Goal: Task Accomplishment & Management: Manage account settings

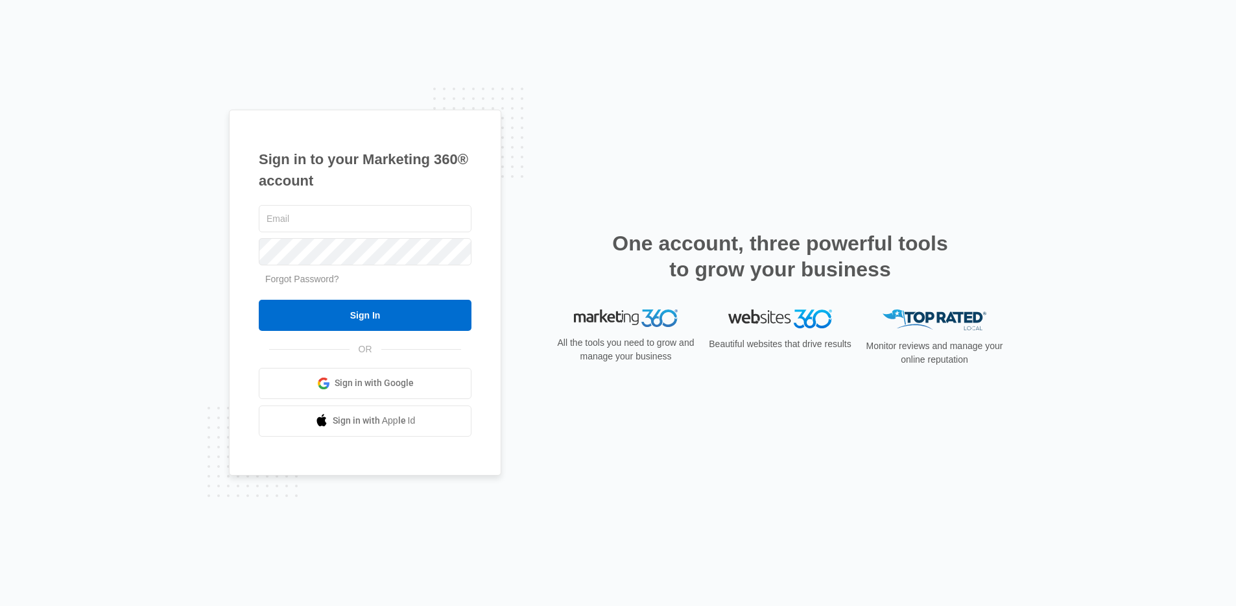
type input "[PERSON_NAME][EMAIL_ADDRESS][PERSON_NAME][DOMAIN_NAME]"
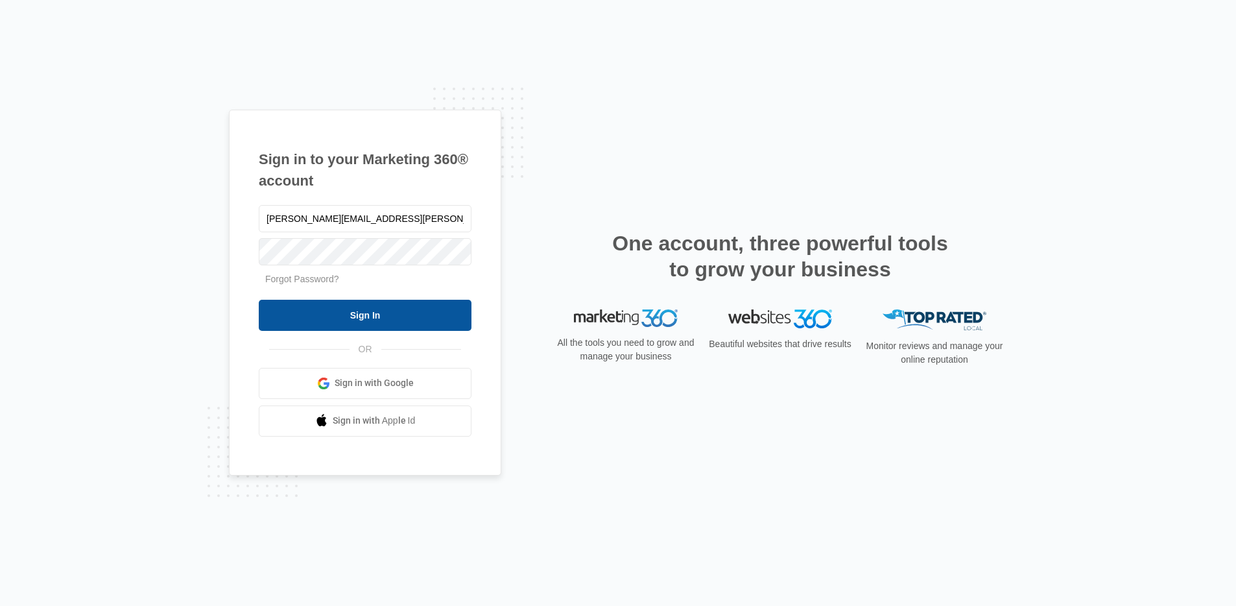
click at [304, 316] on input "Sign In" at bounding box center [365, 315] width 213 height 31
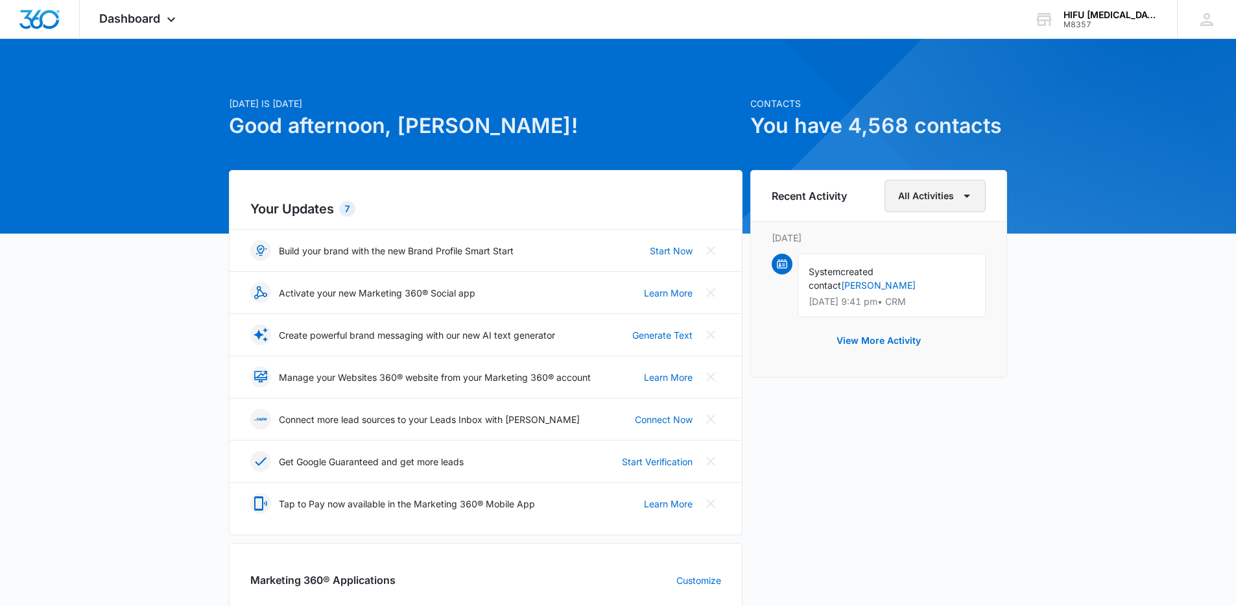
click at [930, 195] on button "All Activities" at bounding box center [934, 196] width 101 height 32
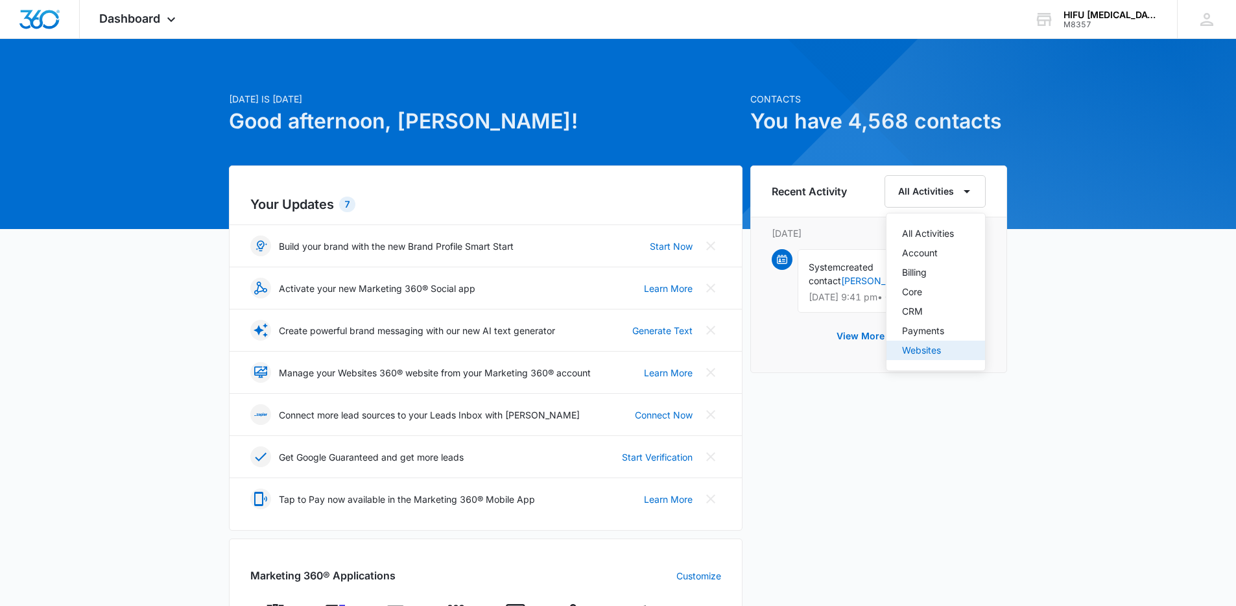
click at [927, 346] on div "Websites" at bounding box center [928, 350] width 52 height 9
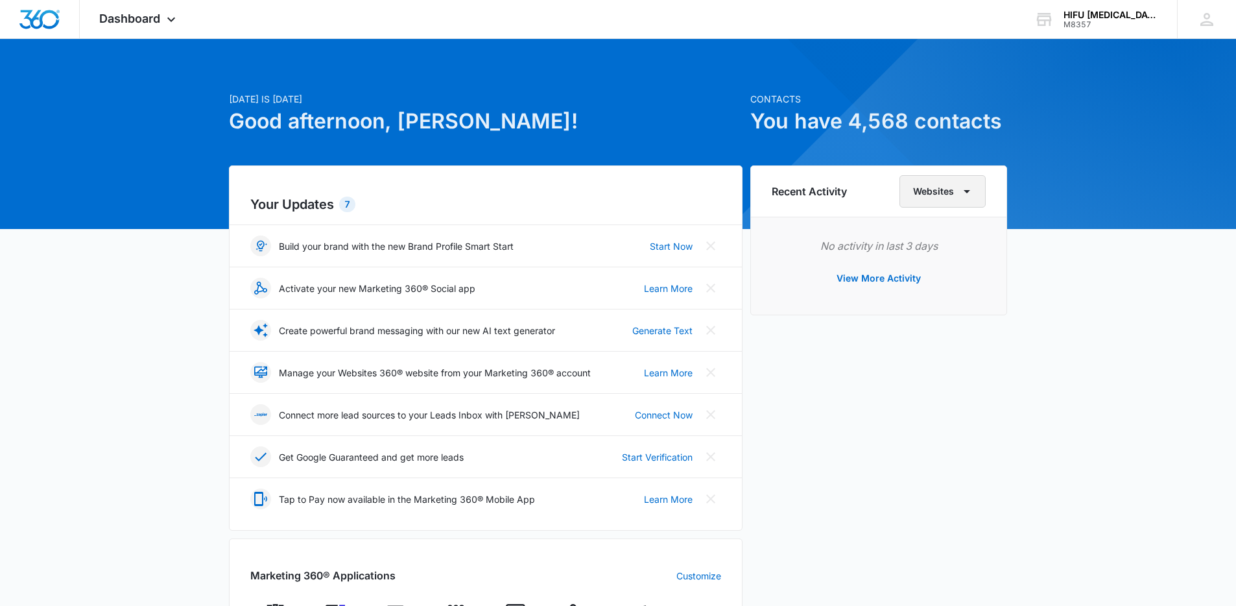
click at [922, 193] on button "Websites" at bounding box center [942, 191] width 86 height 32
click at [928, 231] on div "All Activities" at bounding box center [942, 233] width 52 height 9
click at [916, 275] on link "Jeremy" at bounding box center [878, 280] width 75 height 11
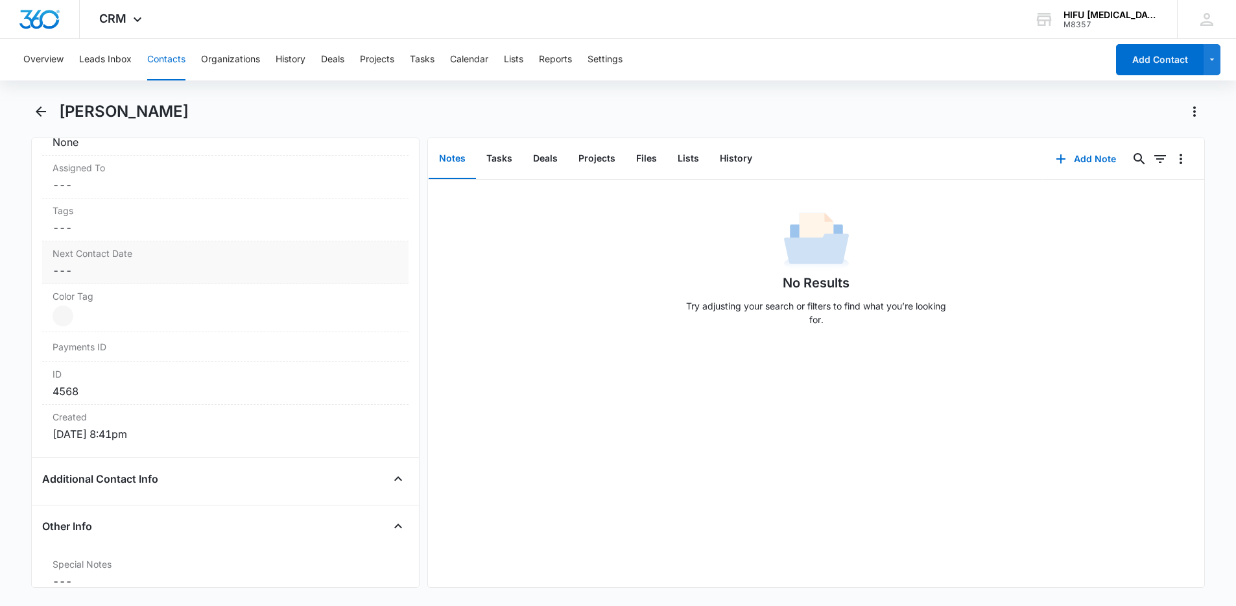
scroll to position [665, 0]
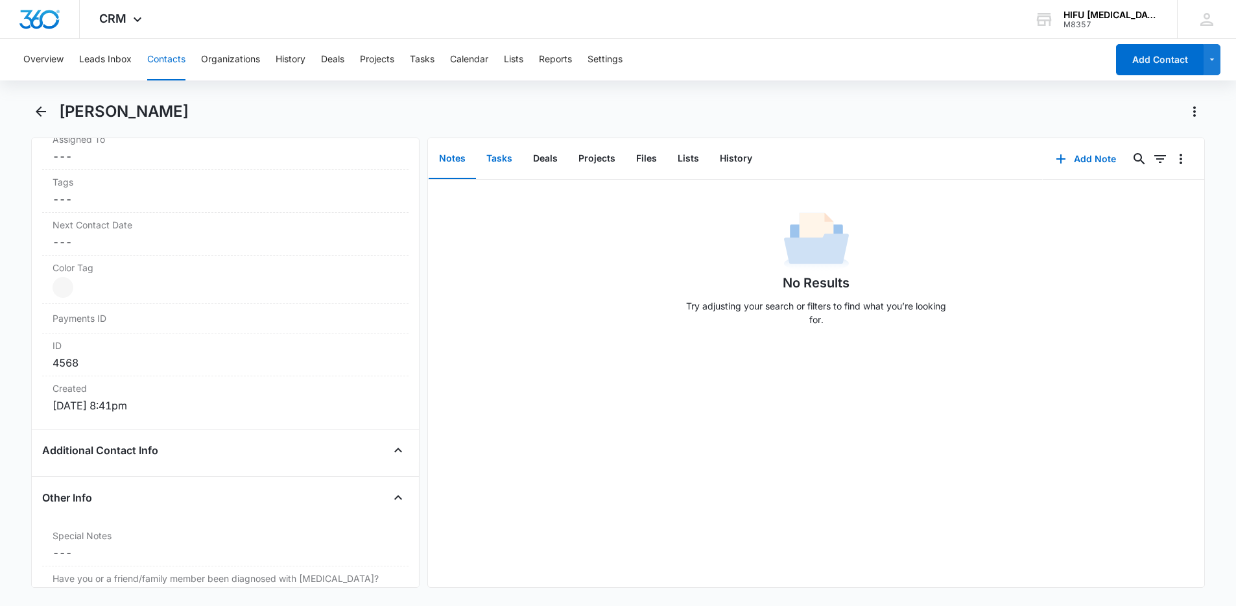
click at [490, 153] on button "Tasks" at bounding box center [499, 159] width 47 height 40
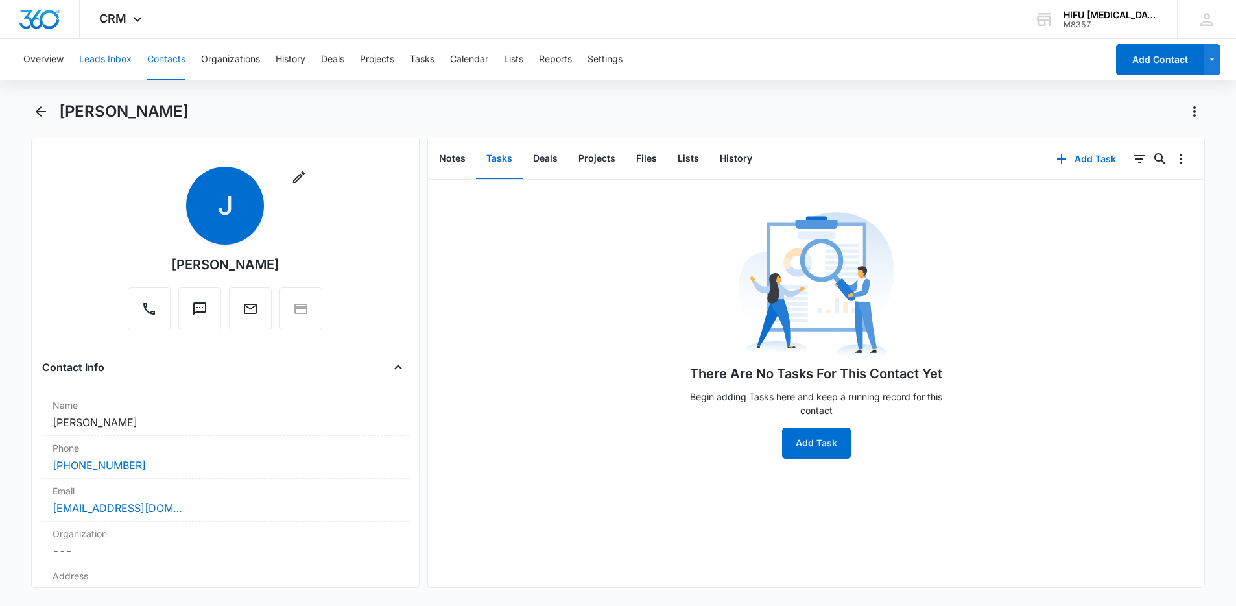
click at [112, 53] on button "Leads Inbox" at bounding box center [105, 59] width 53 height 41
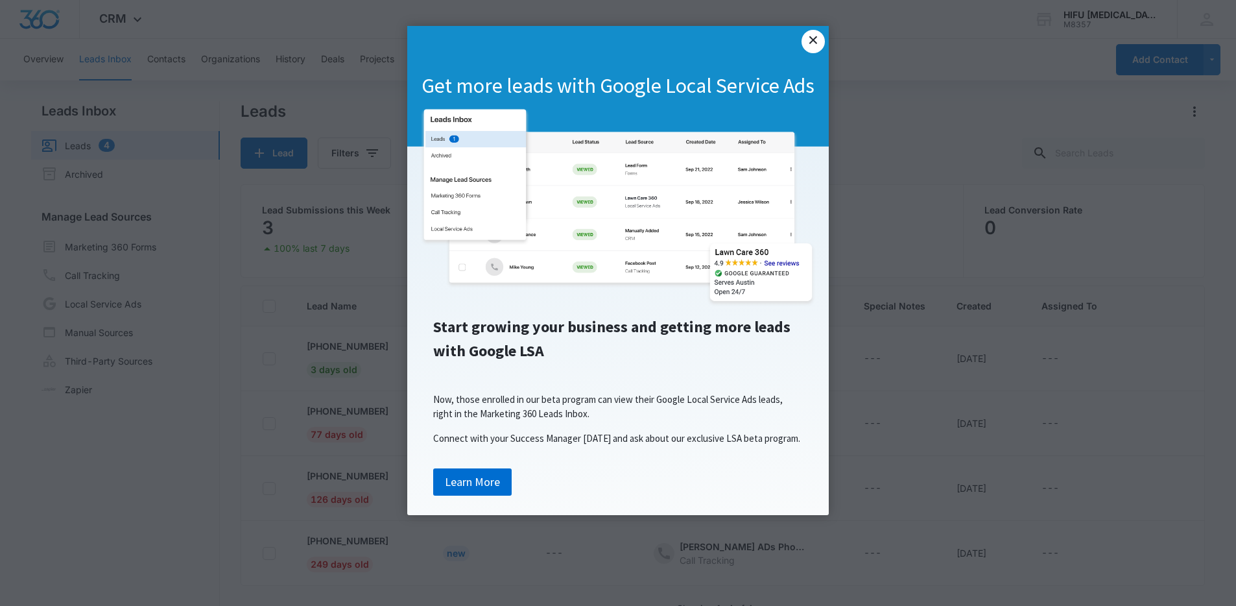
click at [811, 36] on link "×" at bounding box center [812, 41] width 23 height 23
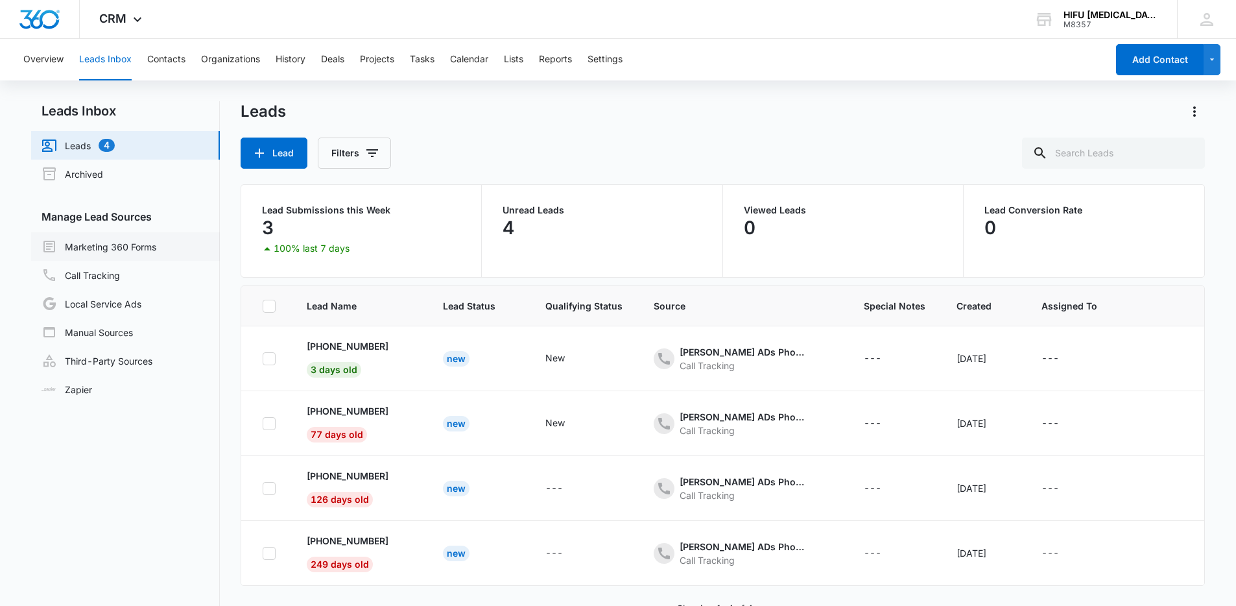
click at [74, 243] on link "Marketing 360 Forms" at bounding box center [98, 247] width 115 height 16
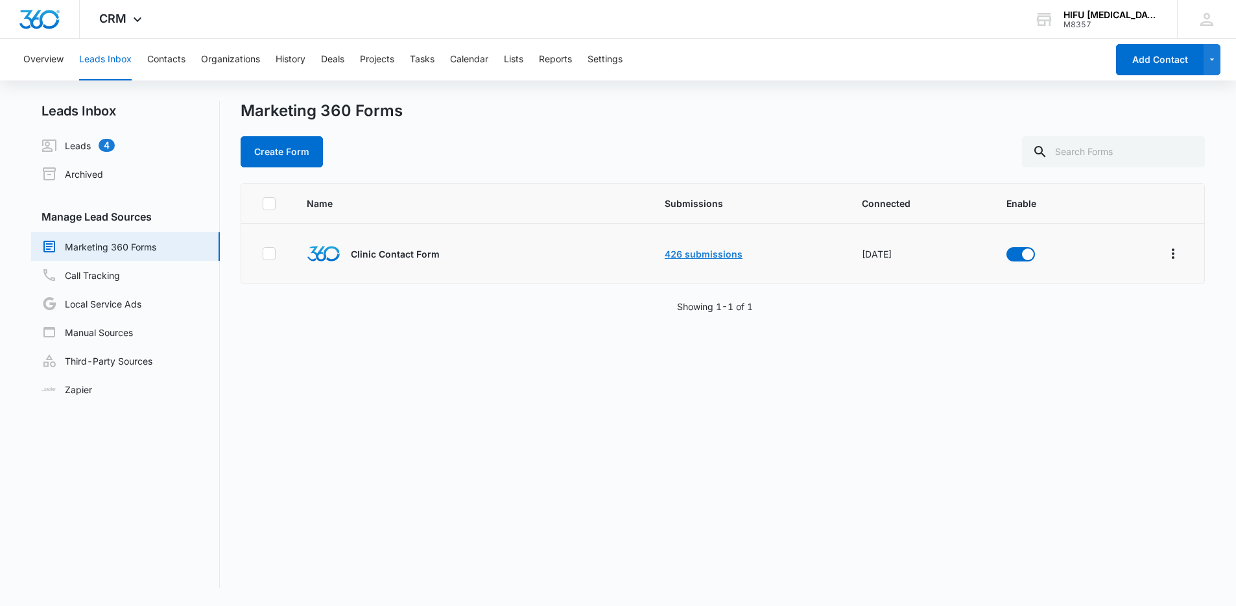
click at [698, 253] on link "426 submissions" at bounding box center [704, 253] width 78 height 11
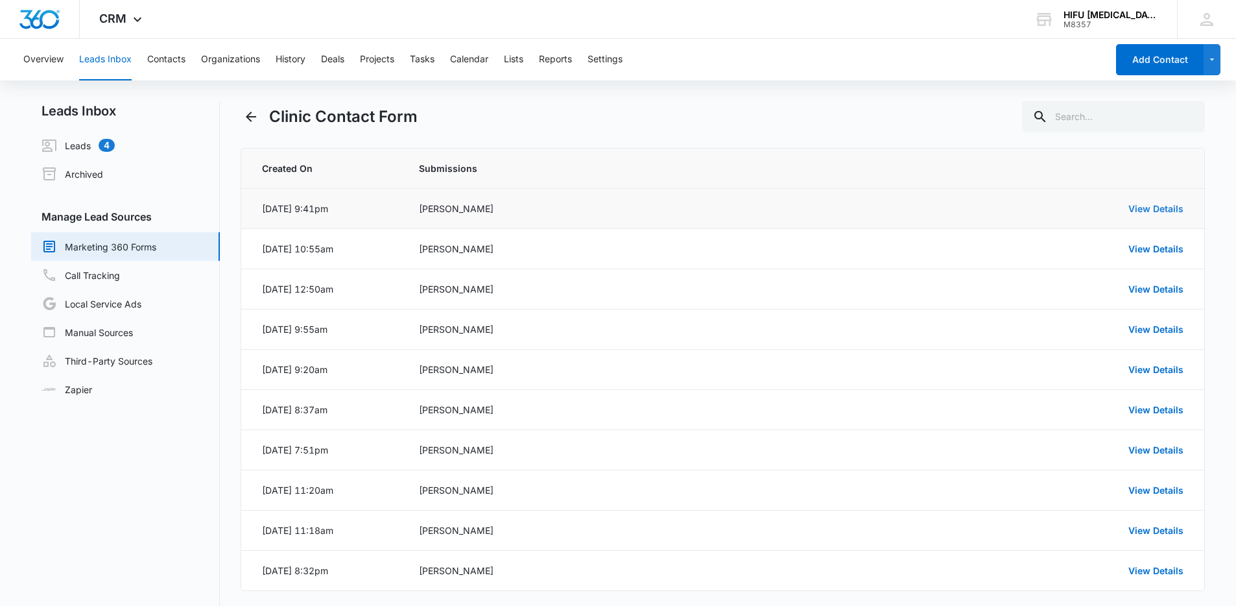
click at [1141, 209] on link "View Details" at bounding box center [1155, 208] width 55 height 11
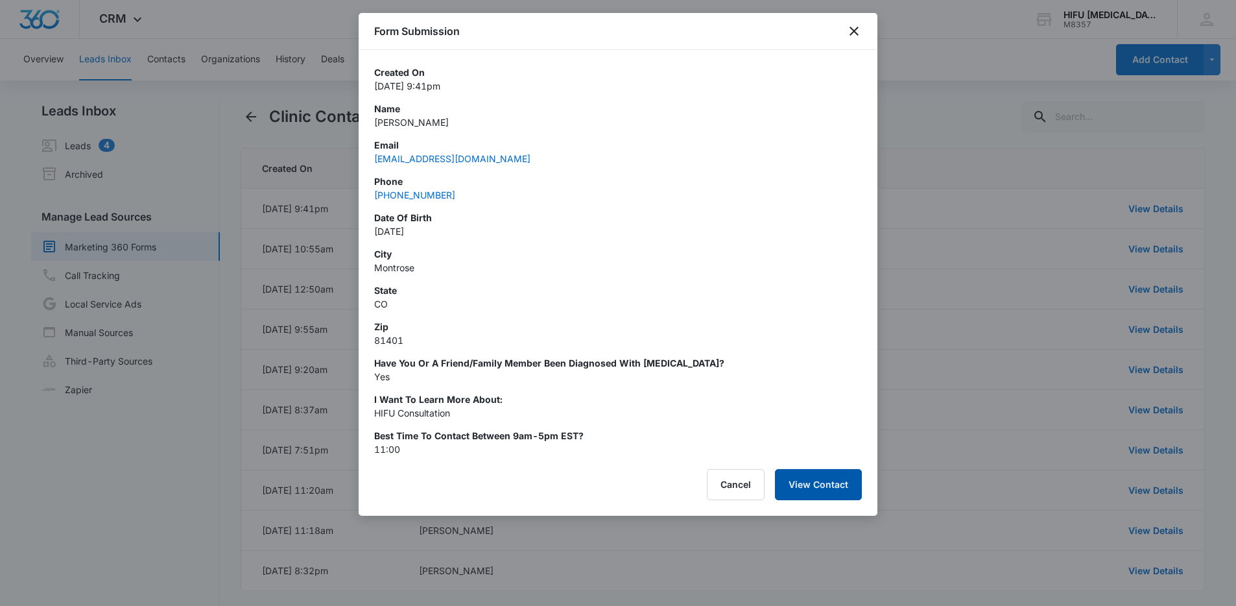
click at [824, 484] on button "View Contact" at bounding box center [818, 484] width 87 height 31
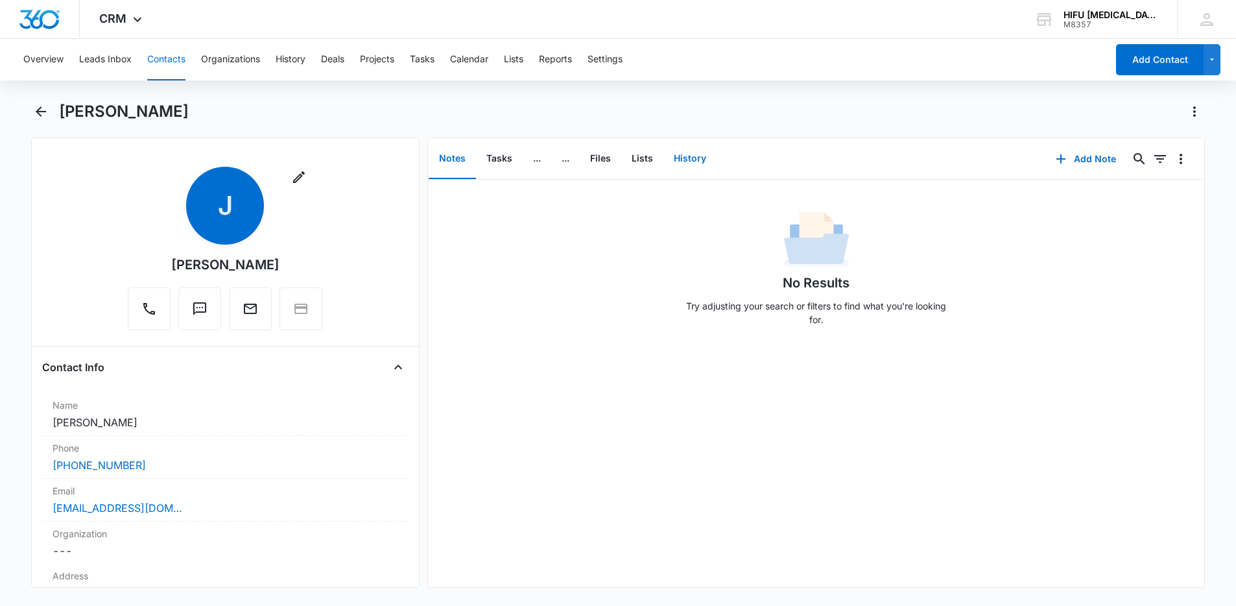
click at [694, 160] on button "History" at bounding box center [689, 159] width 53 height 40
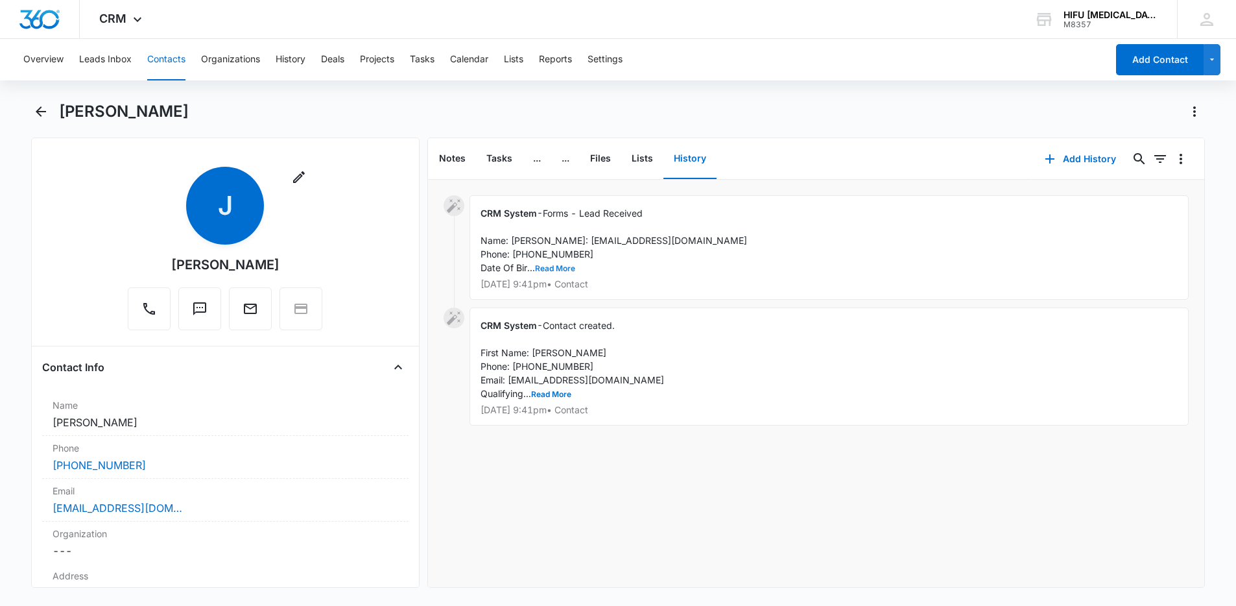
click at [559, 272] on button "Read More" at bounding box center [555, 269] width 40 height 8
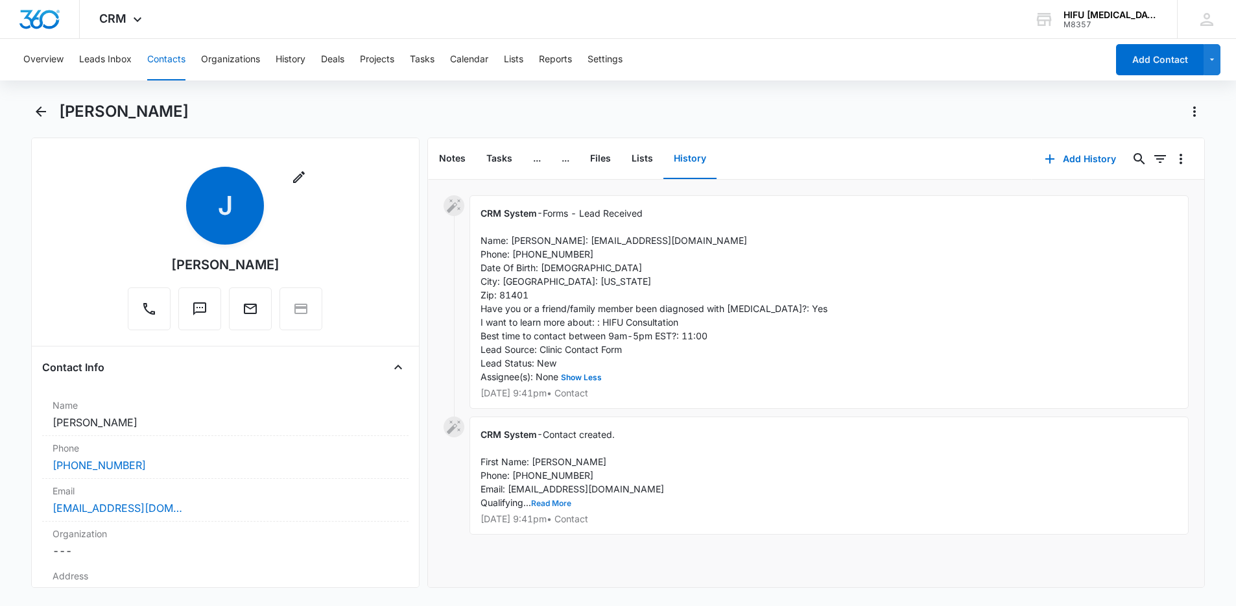
click at [545, 534] on div "CRM System - Contact created. First Name: Jeremy Phone: 9709018218 Email: jerem…" at bounding box center [828, 475] width 719 height 118
click at [547, 507] on button "Read More" at bounding box center [551, 503] width 40 height 8
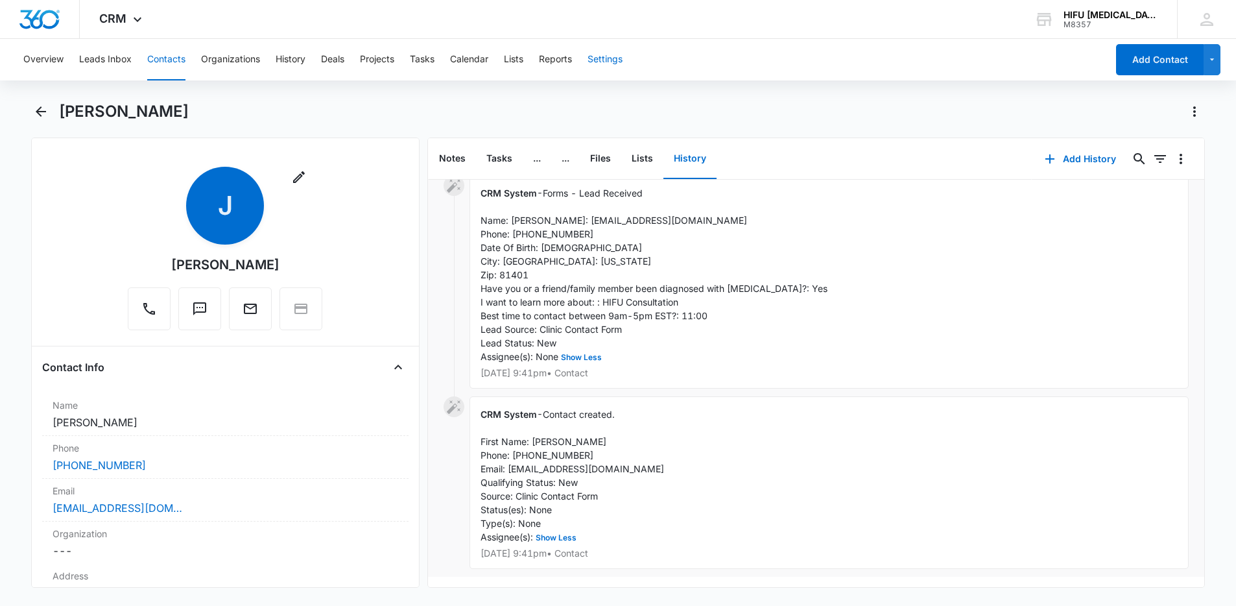
click at [615, 57] on button "Settings" at bounding box center [604, 59] width 35 height 41
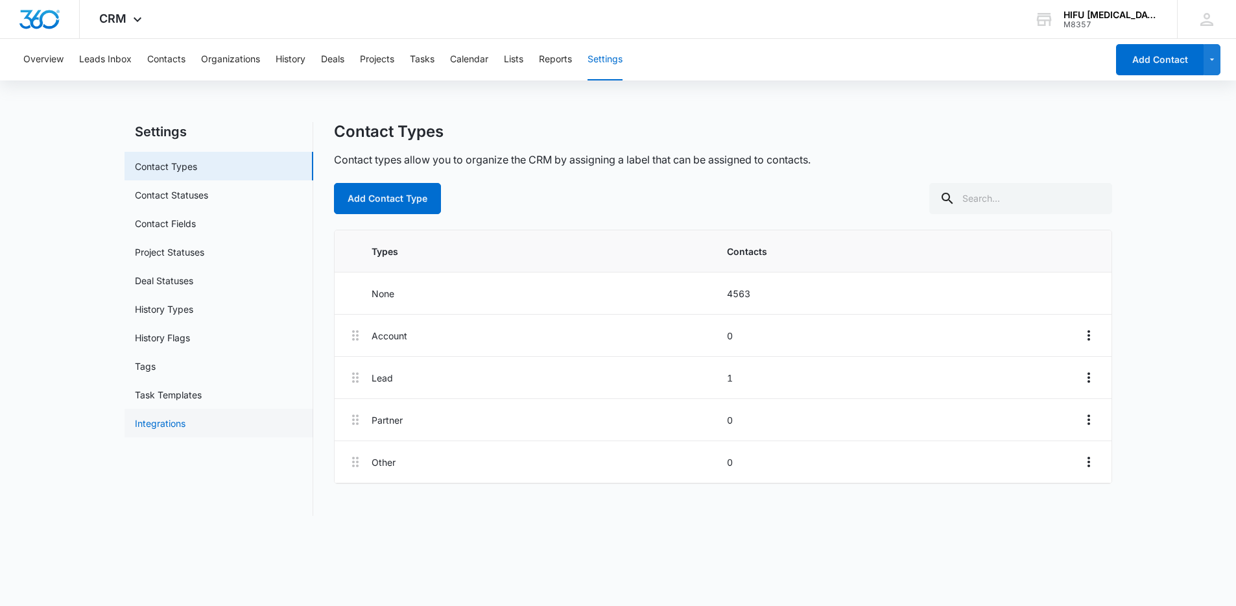
click at [184, 422] on link "Integrations" at bounding box center [160, 423] width 51 height 14
